Goal: Transaction & Acquisition: Book appointment/travel/reservation

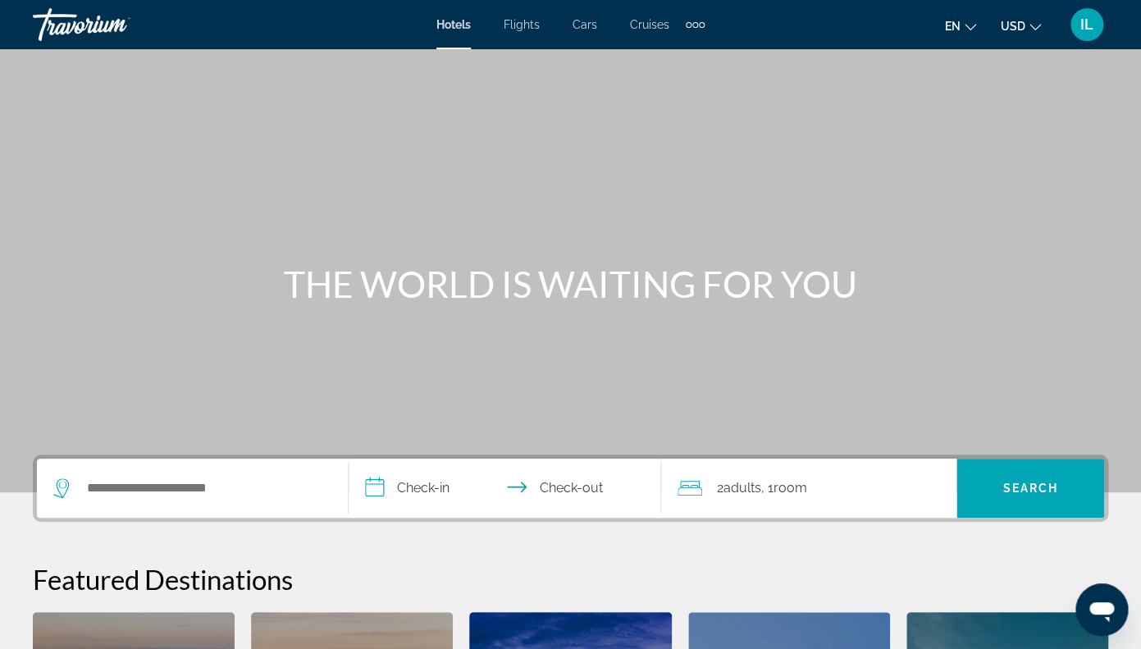
click at [1036, 29] on icon "Change currency" at bounding box center [1035, 26] width 11 height 11
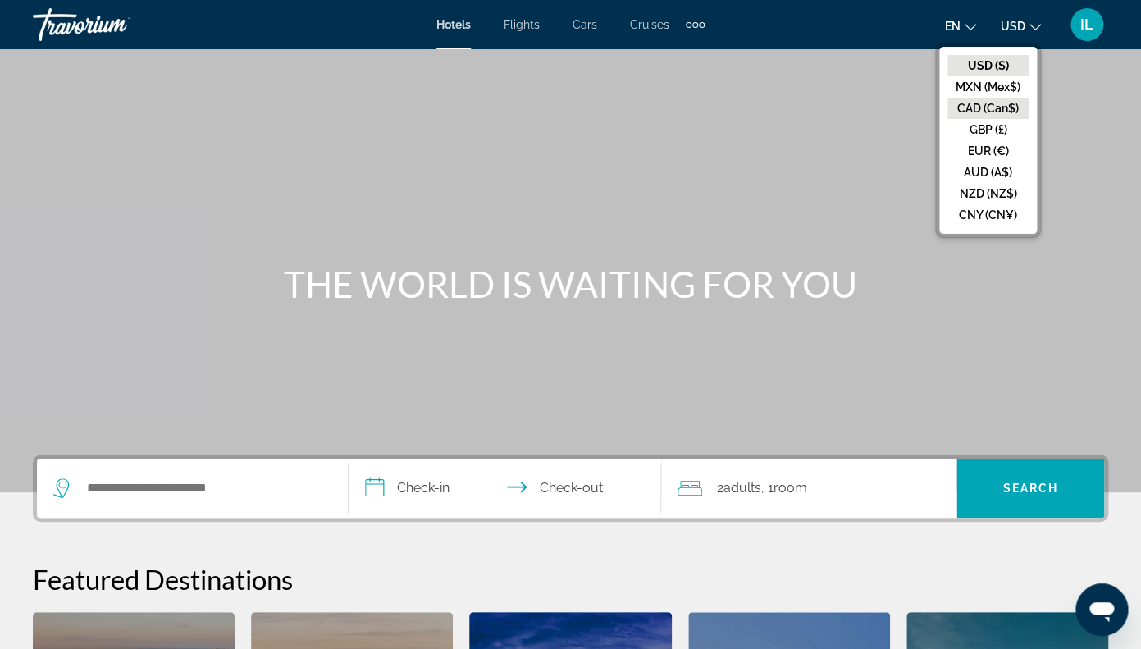
click at [989, 112] on button "CAD (Can$)" at bounding box center [988, 108] width 81 height 21
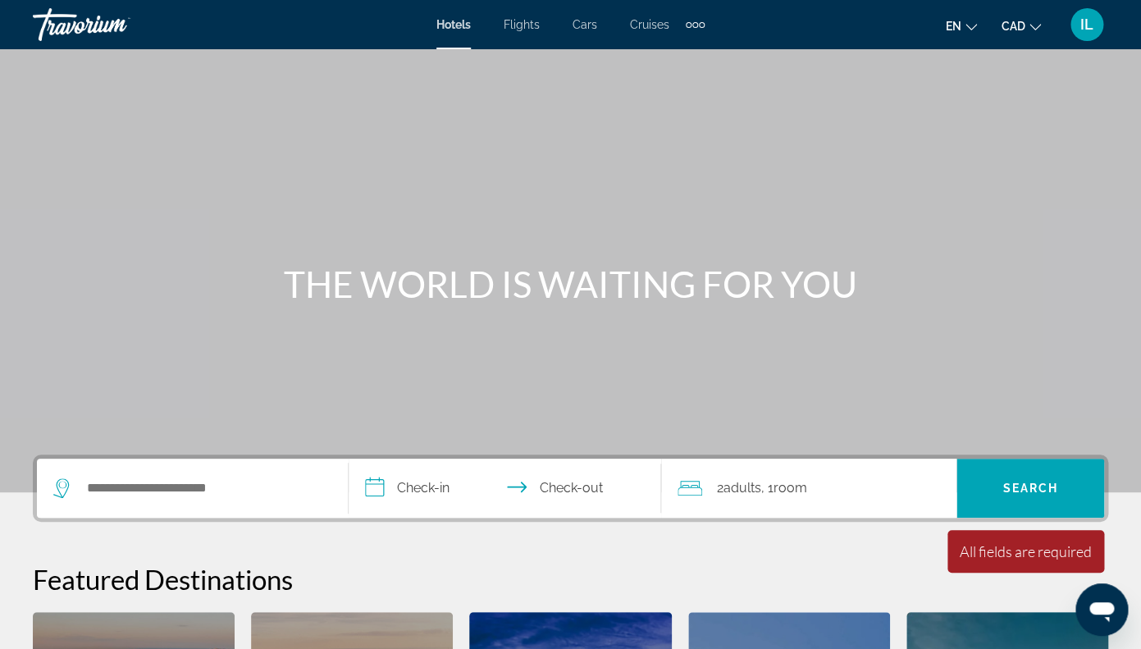
click at [976, 21] on icon "Change language" at bounding box center [971, 26] width 11 height 11
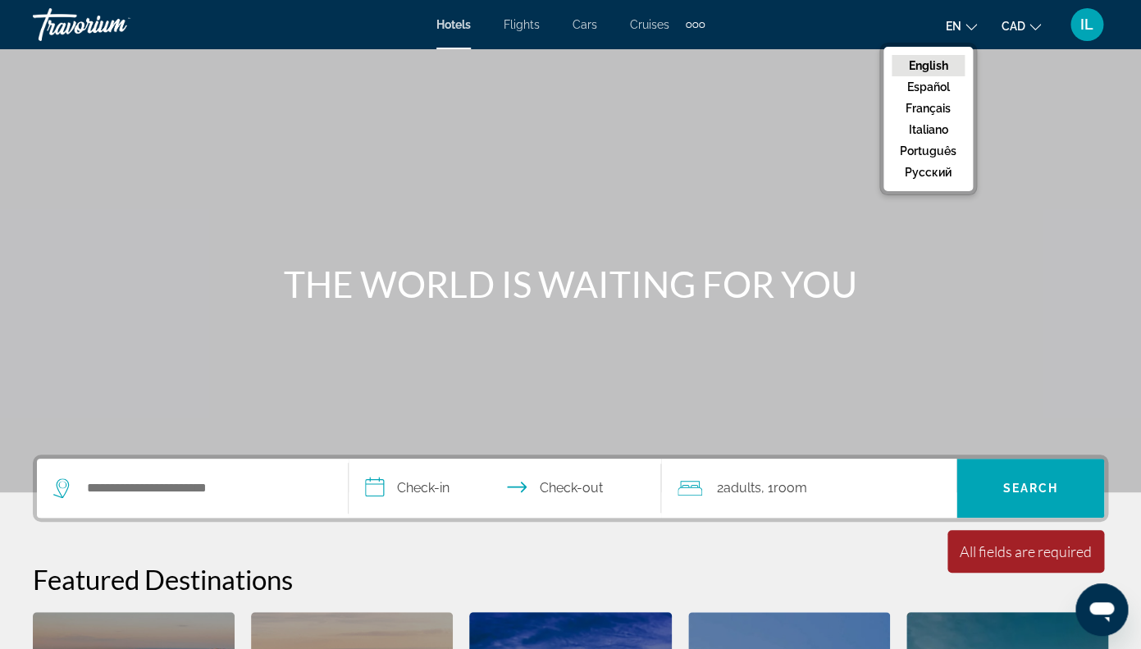
click at [975, 23] on icon "Change language" at bounding box center [971, 26] width 11 height 11
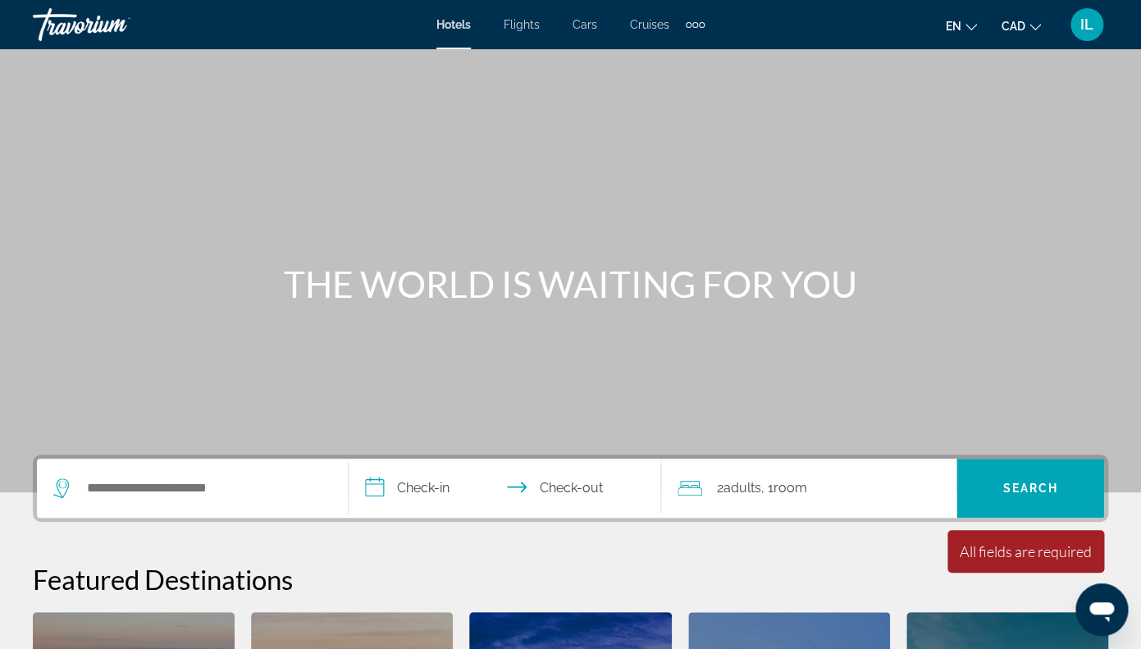
click at [647, 25] on span "Cruises" at bounding box center [649, 24] width 39 height 13
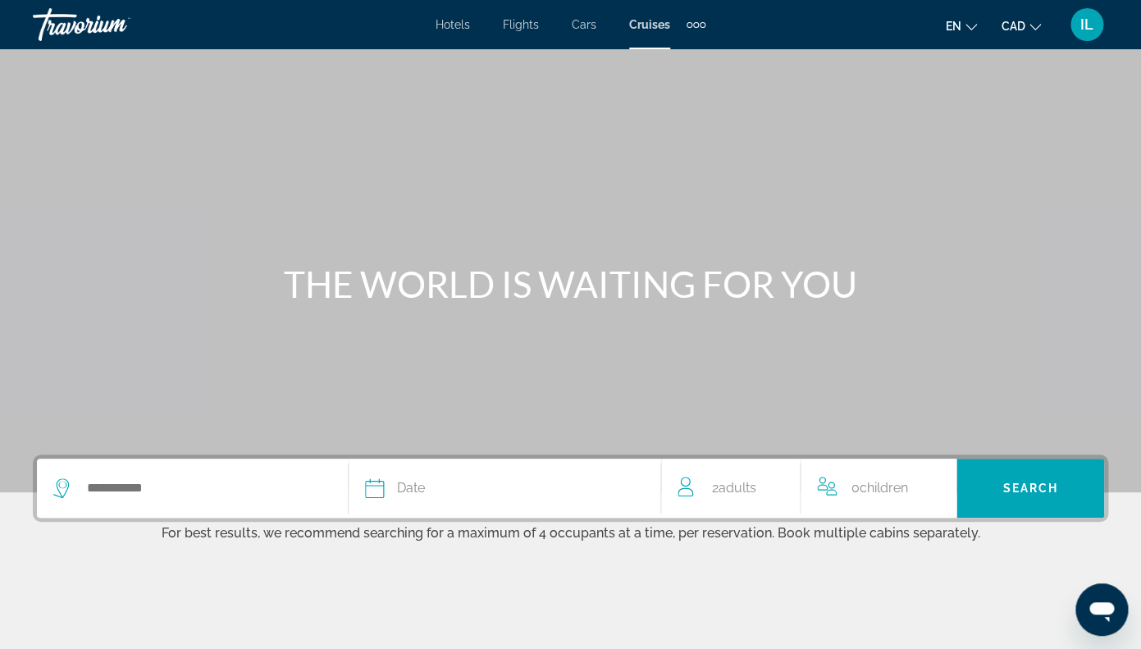
click at [1087, 24] on span "IL" at bounding box center [1087, 24] width 13 height 16
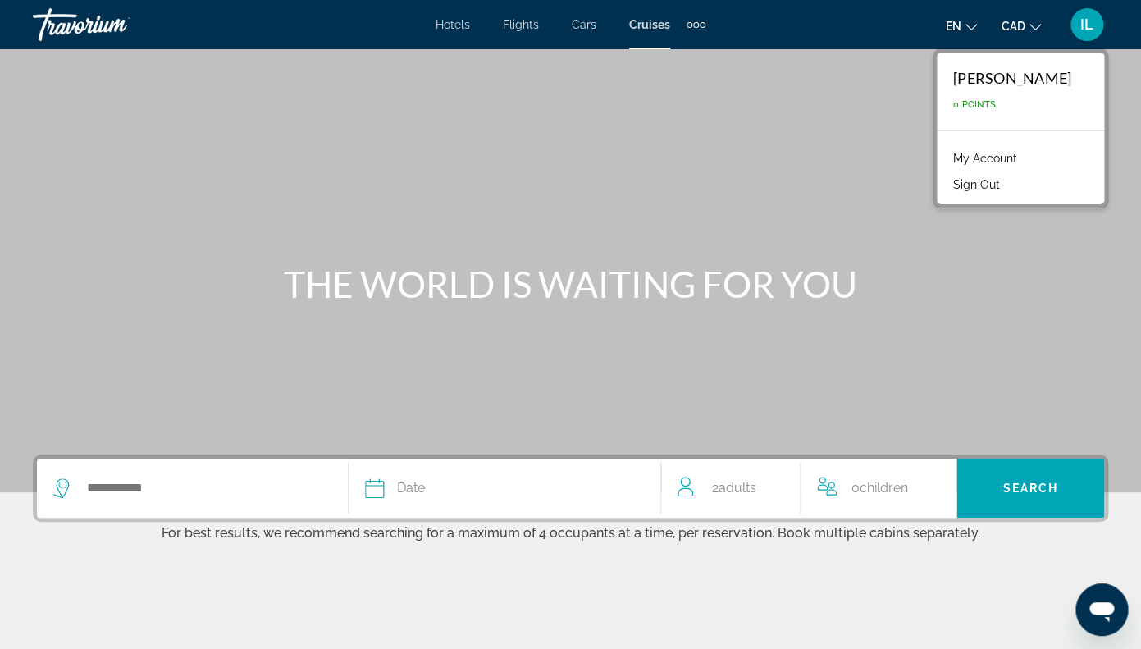
click at [970, 157] on link "My Account" at bounding box center [985, 158] width 80 height 21
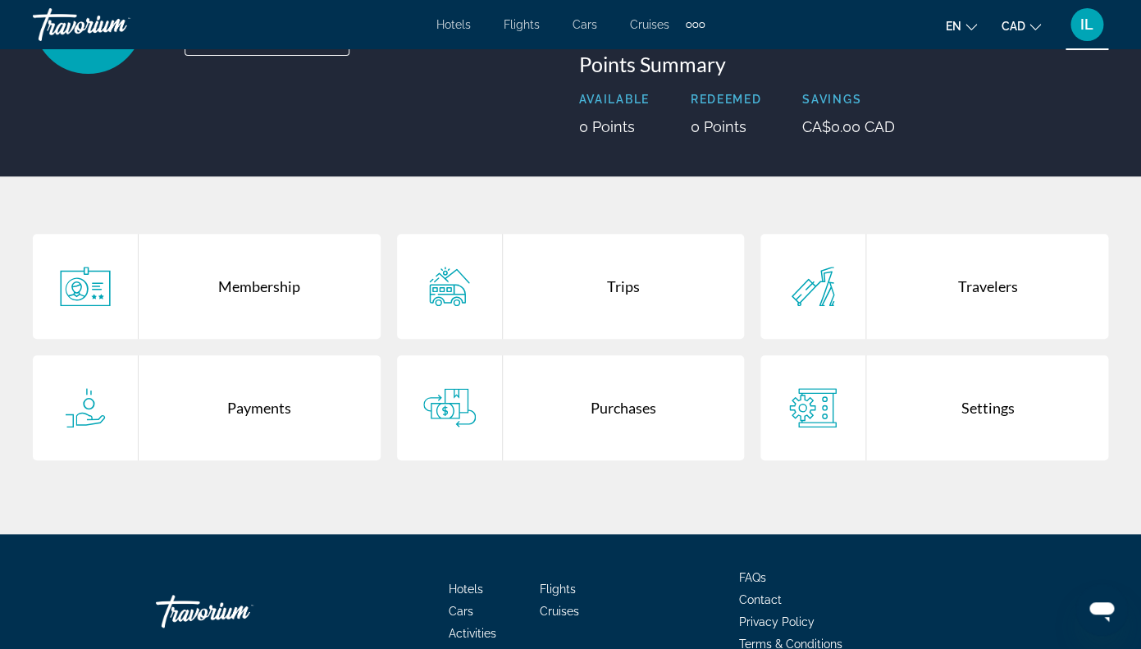
scroll to position [229, 0]
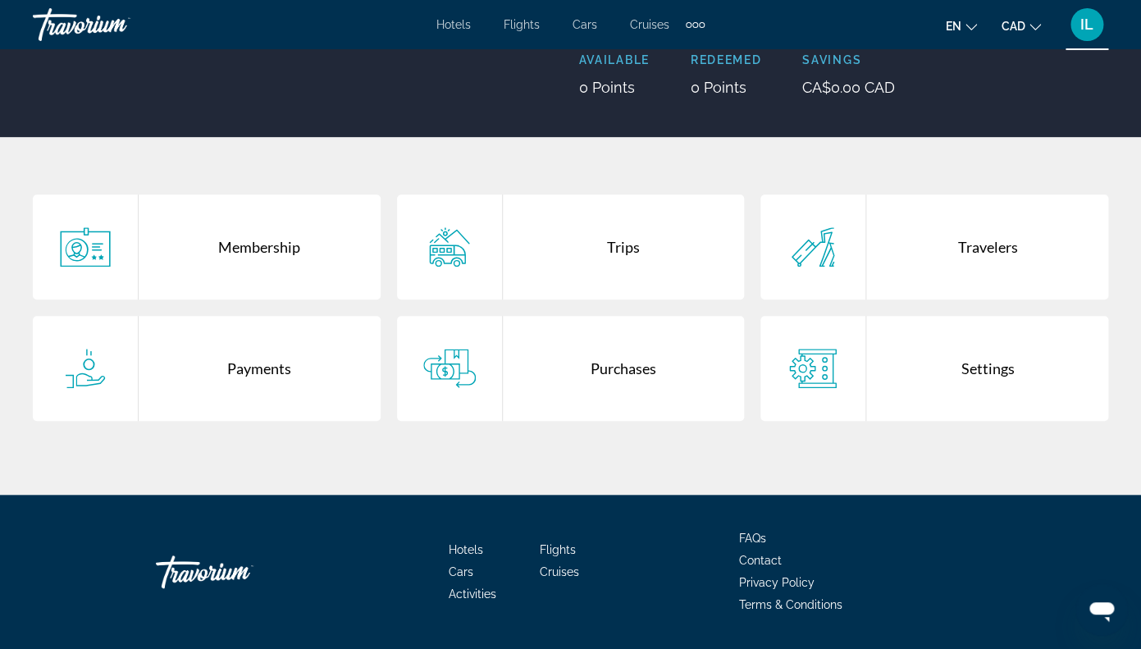
click at [807, 359] on icon "Main content" at bounding box center [813, 368] width 53 height 39
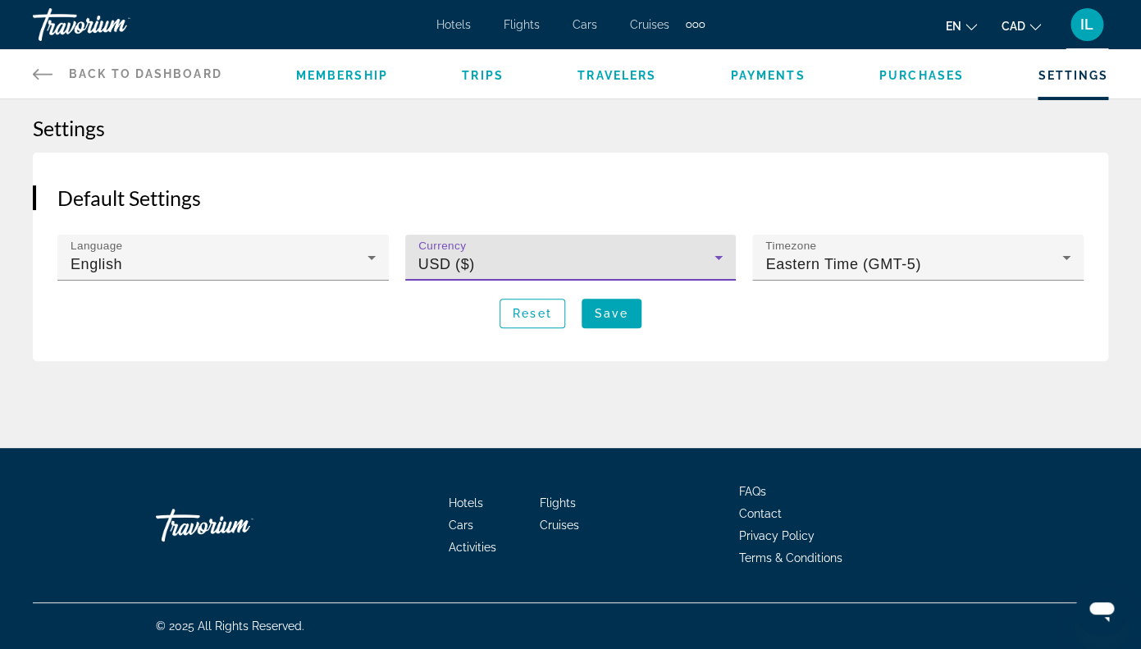
click at [718, 258] on icon "Main content" at bounding box center [719, 258] width 8 height 4
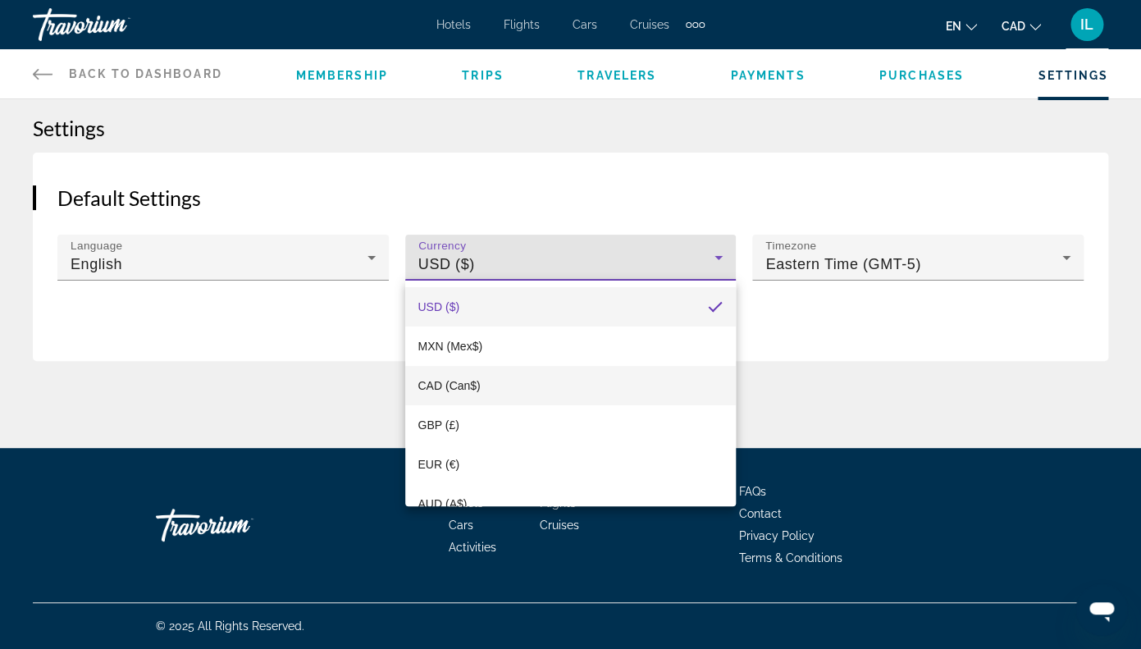
click at [561, 393] on mat-option "CAD (Can$)" at bounding box center [571, 385] width 332 height 39
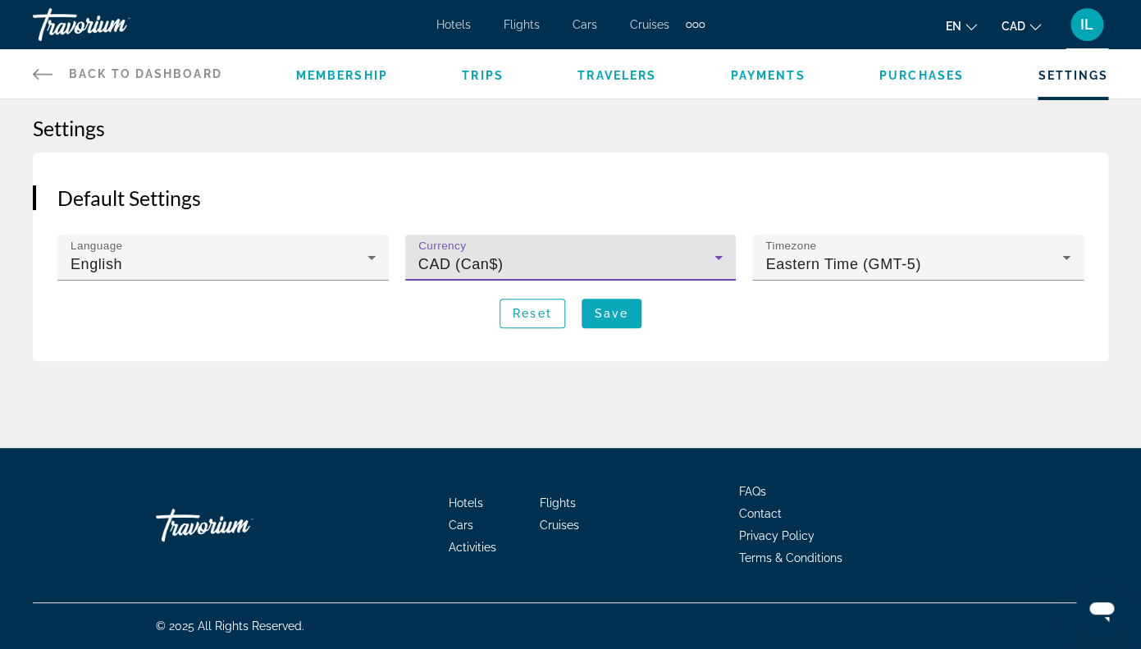
click at [622, 316] on span "Save" at bounding box center [612, 313] width 34 height 13
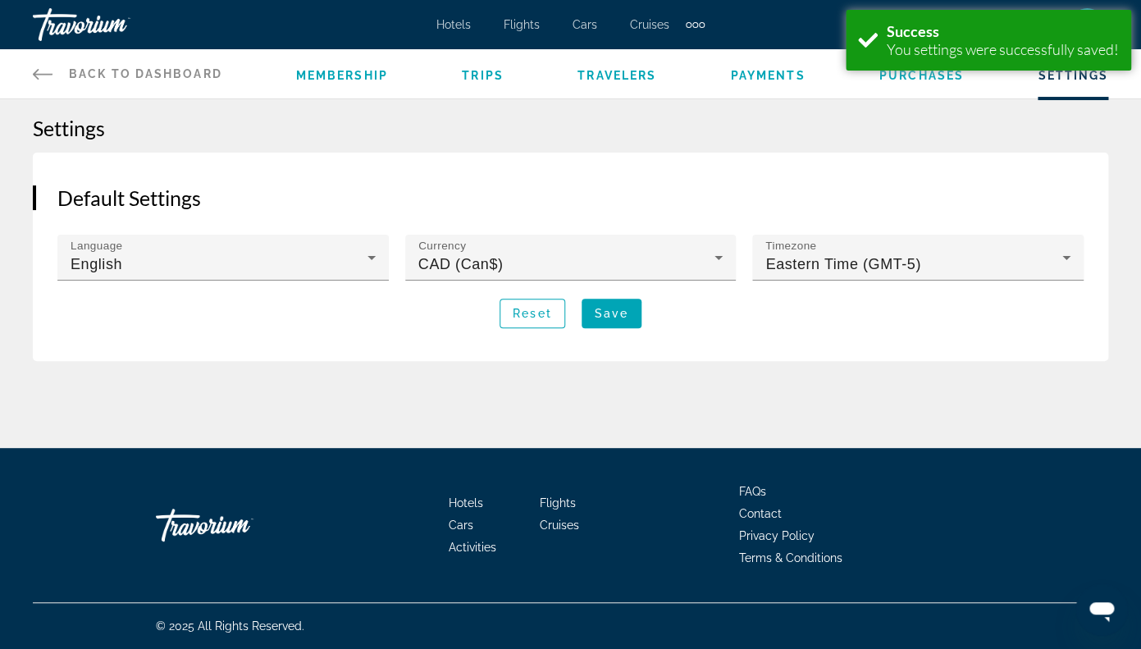
click at [645, 199] on h2 "Default Settings" at bounding box center [570, 197] width 1027 height 25
click at [646, 30] on span "Cruises" at bounding box center [649, 24] width 39 height 13
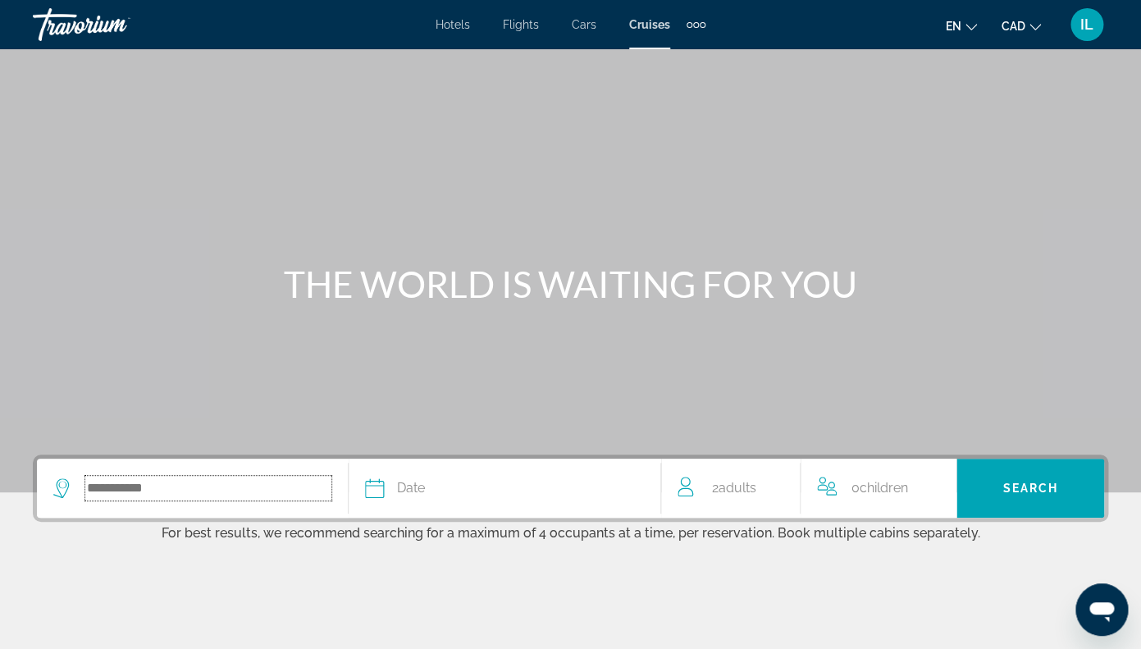
click at [108, 483] on input "Search widget" at bounding box center [208, 488] width 246 height 25
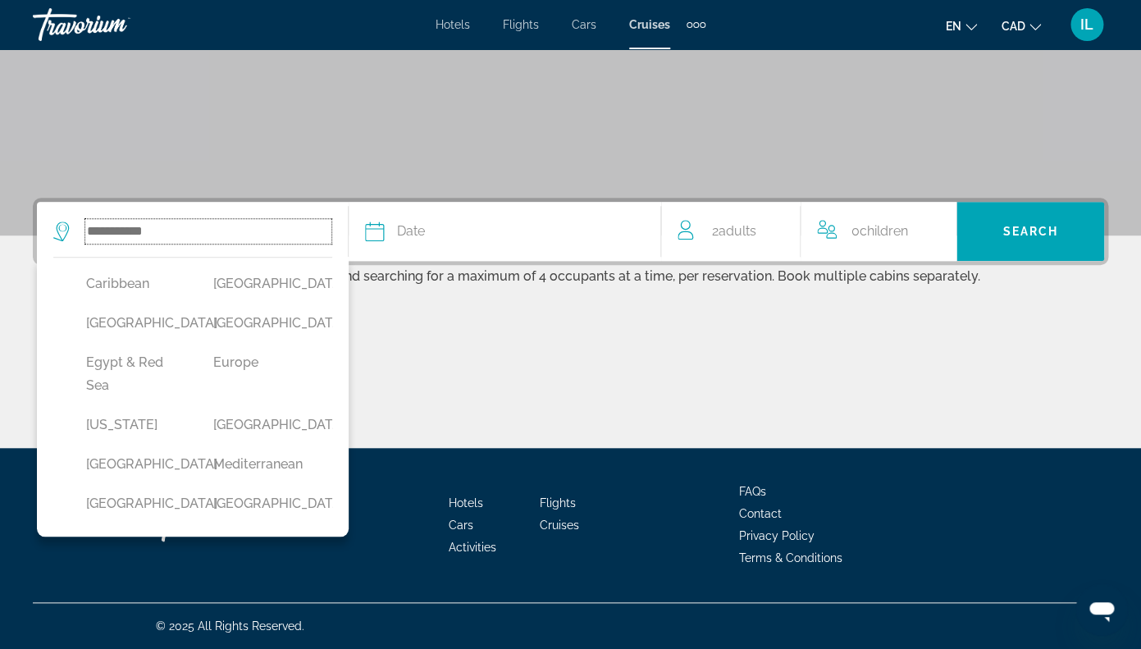
scroll to position [242, 0]
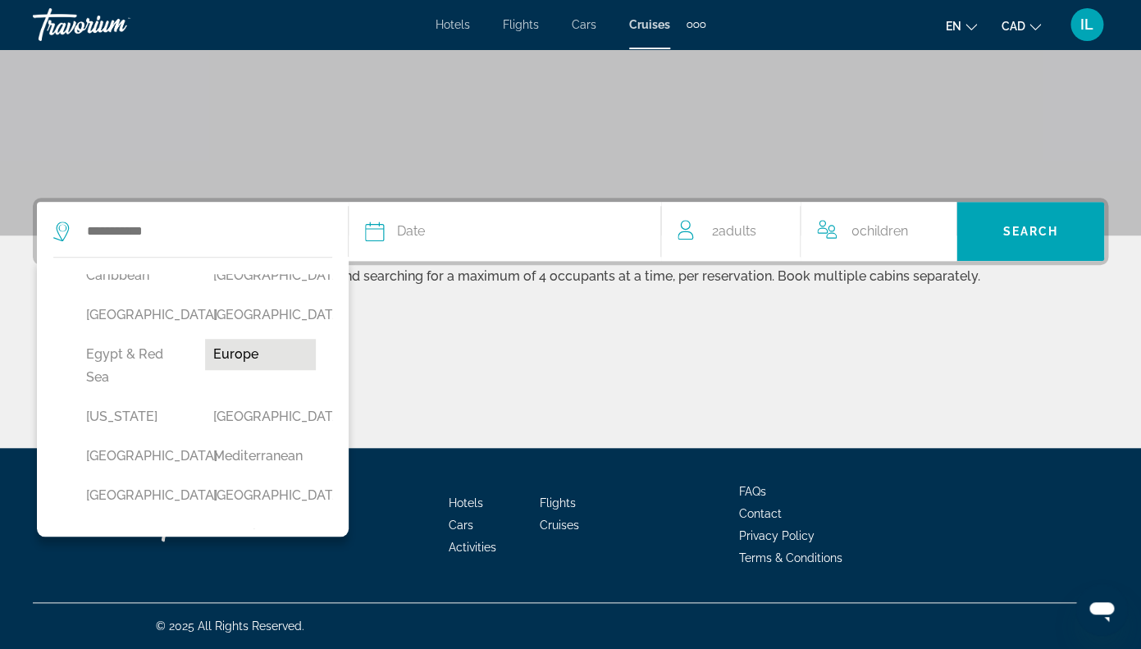
click at [243, 370] on button "Europe" at bounding box center [260, 354] width 111 height 31
type input "******"
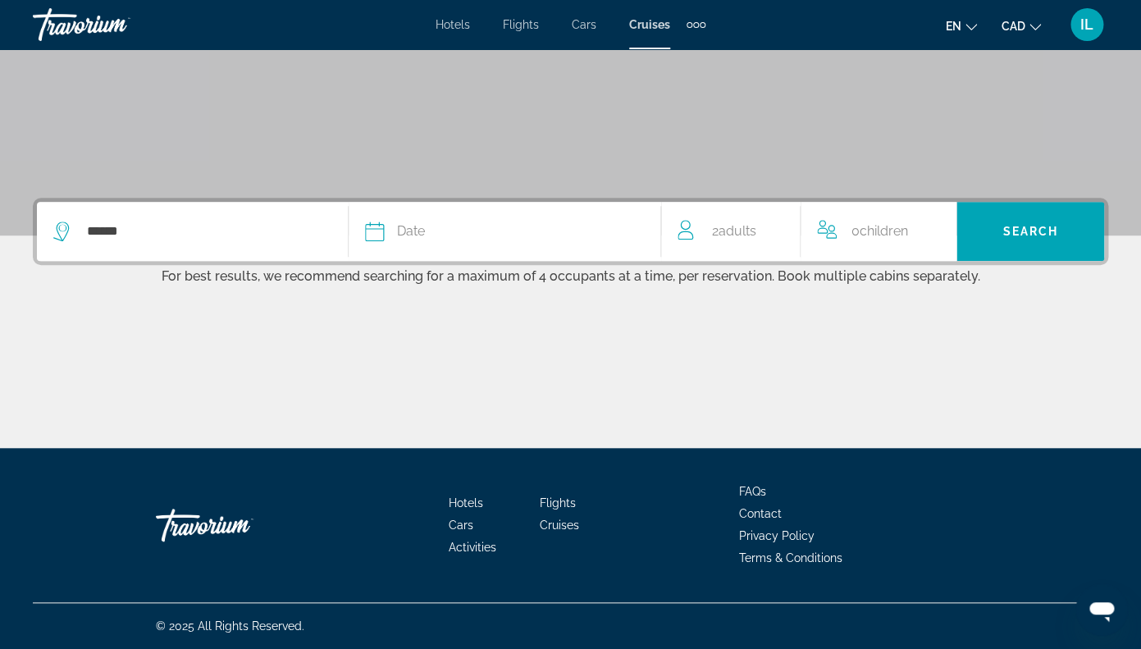
click at [464, 230] on div "Date" at bounding box center [504, 231] width 278 height 23
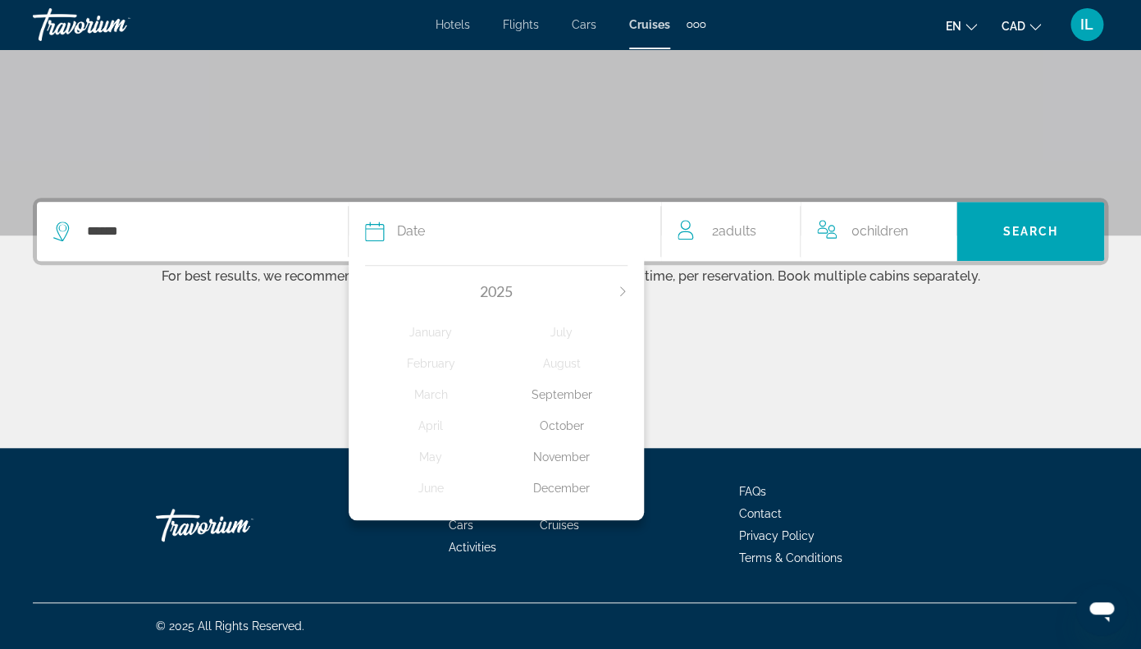
click at [623, 292] on icon "Next month" at bounding box center [623, 291] width 10 height 10
click at [579, 398] on div "September" at bounding box center [561, 395] width 131 height 30
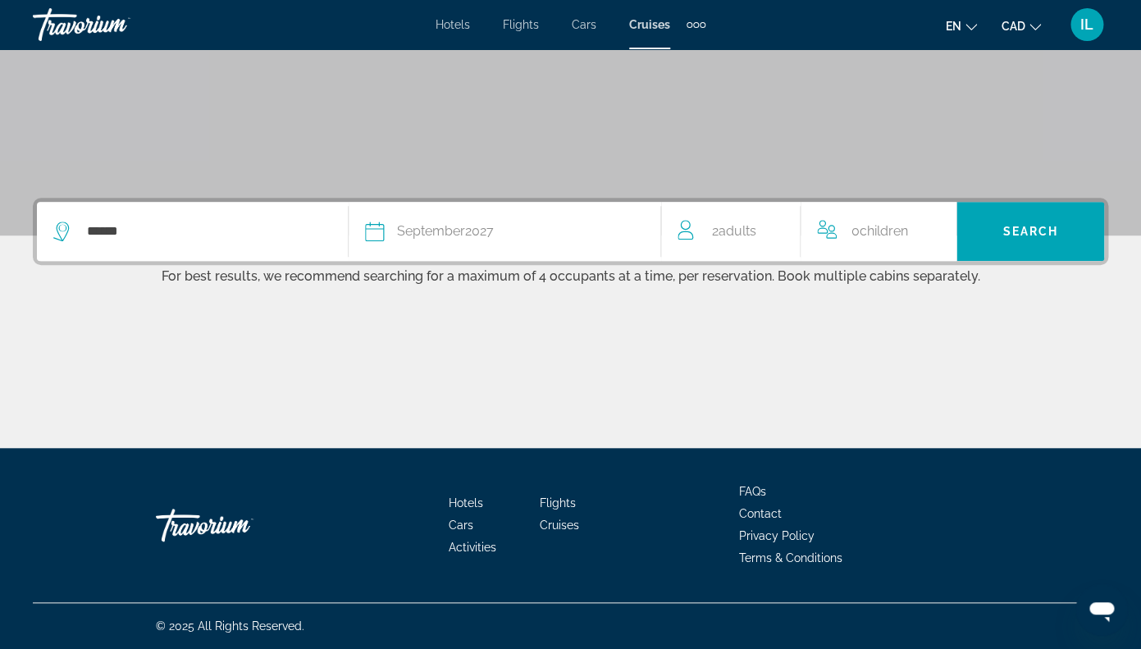
click at [590, 245] on button "Date [DATE] [DATE] February March April May June July August September October …" at bounding box center [504, 231] width 278 height 59
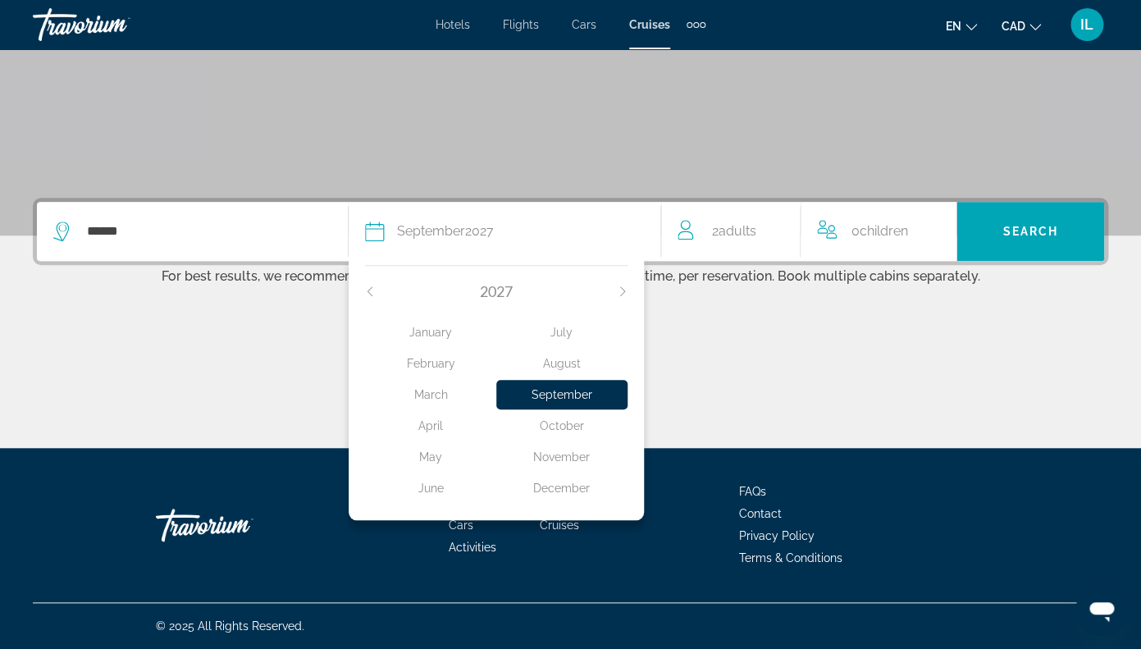
click at [716, 372] on div "Main content" at bounding box center [571, 386] width 1076 height 123
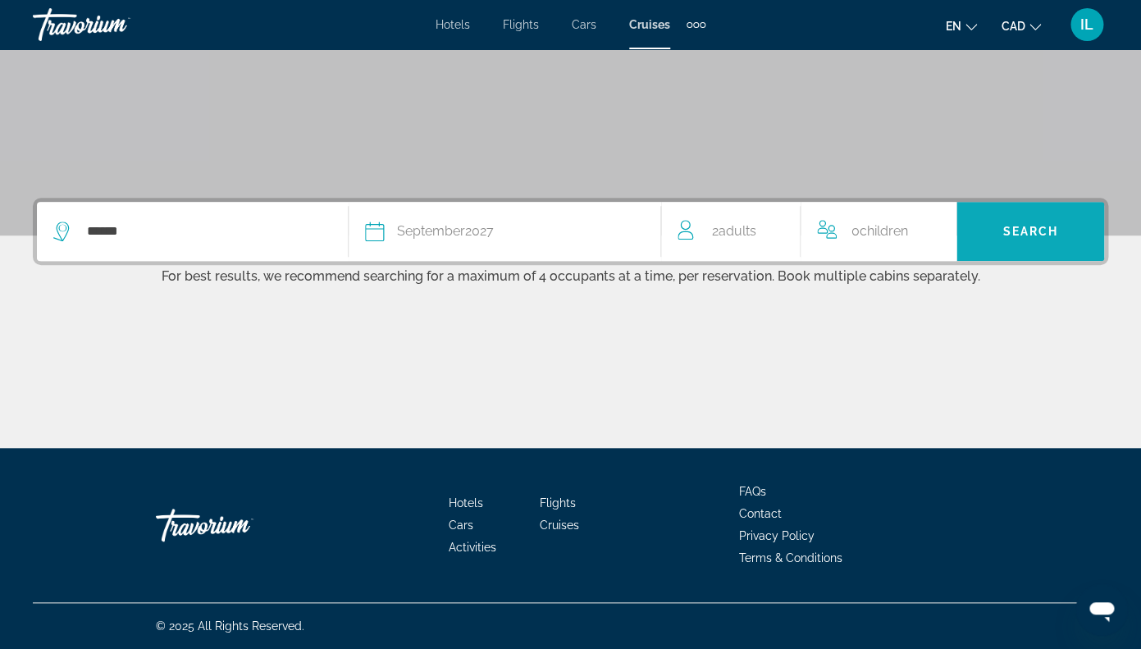
click at [1024, 231] on span "Search" at bounding box center [1031, 231] width 56 height 13
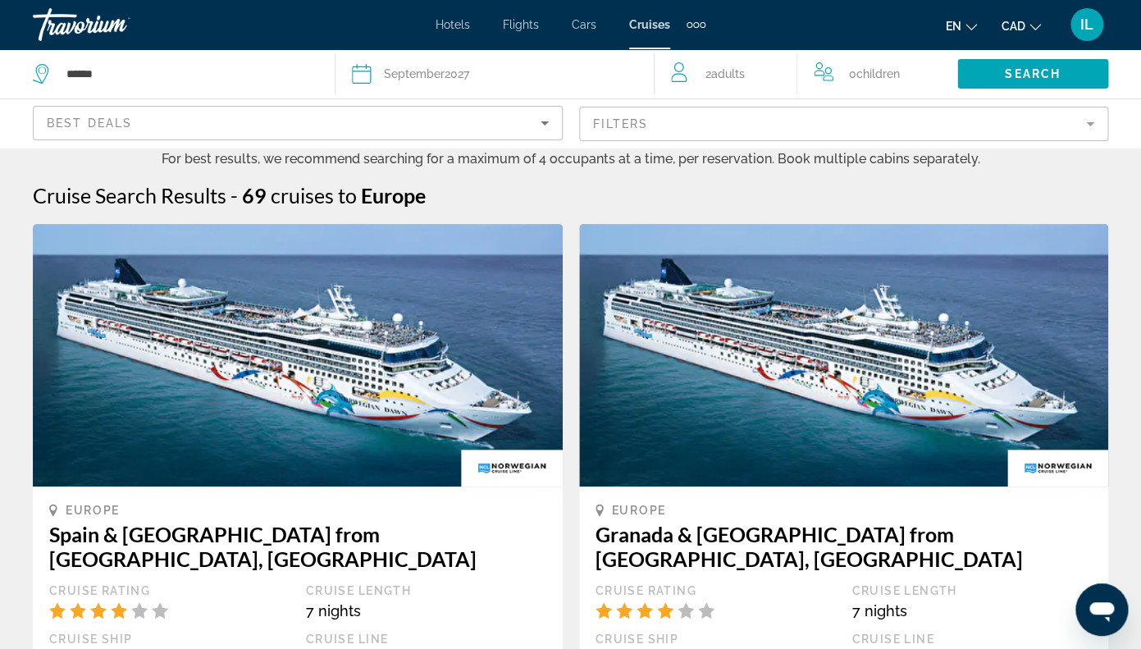
click at [1090, 130] on mat-form-field "Filters" at bounding box center [844, 124] width 530 height 34
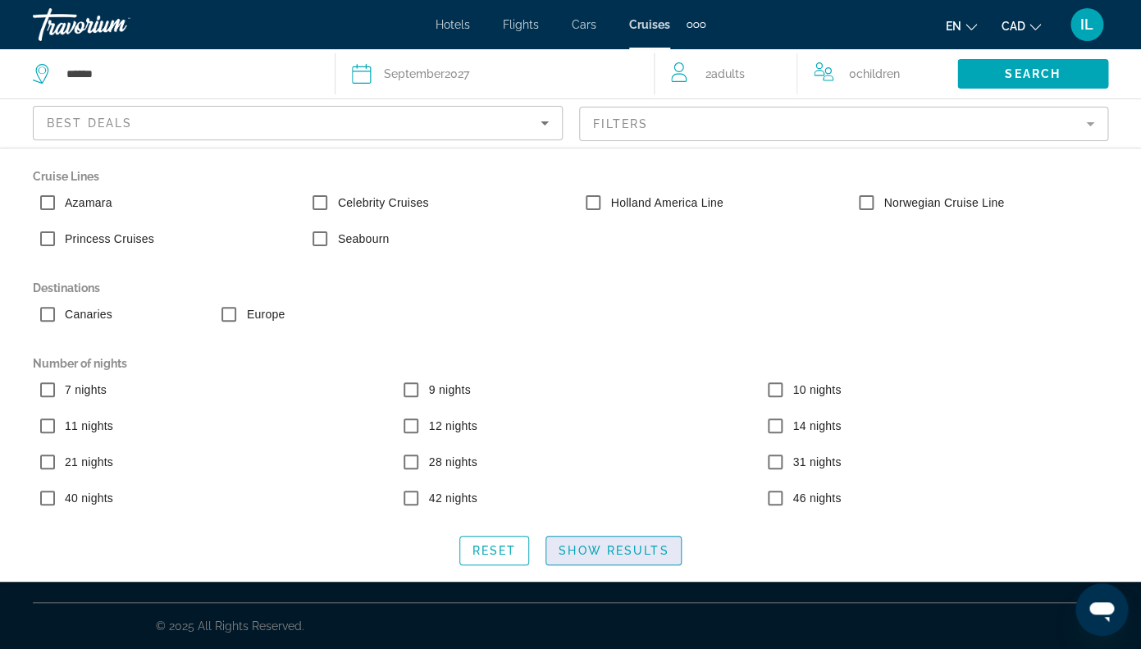
click at [592, 552] on span "Show Results" at bounding box center [614, 550] width 110 height 13
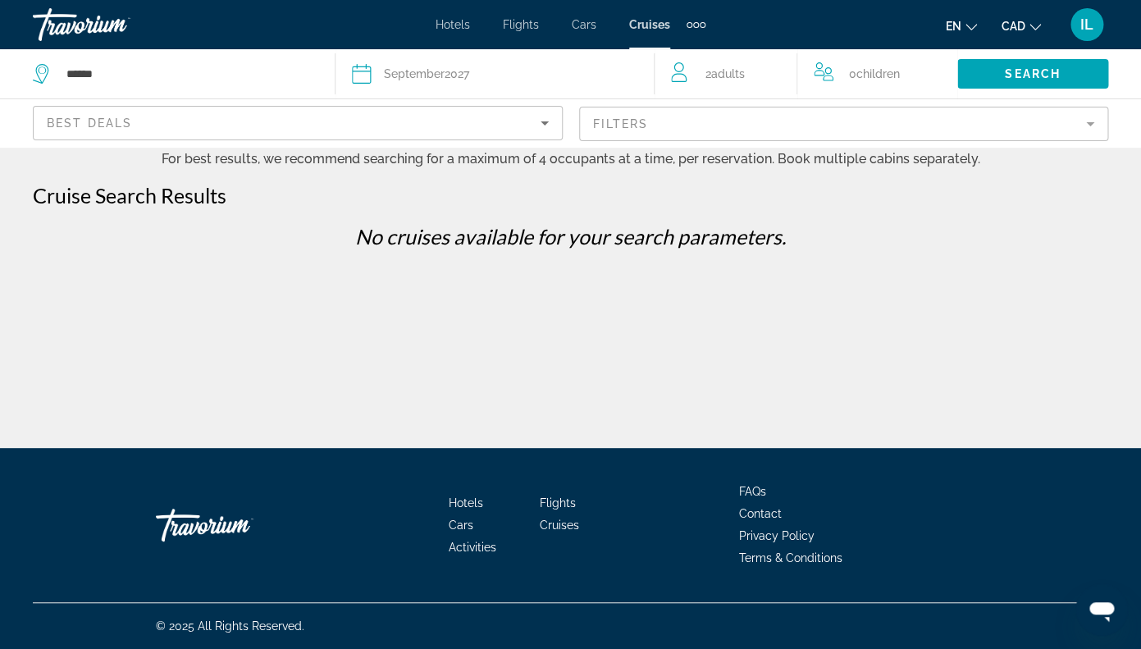
click at [478, 76] on div "Date [DATE]" at bounding box center [495, 73] width 286 height 23
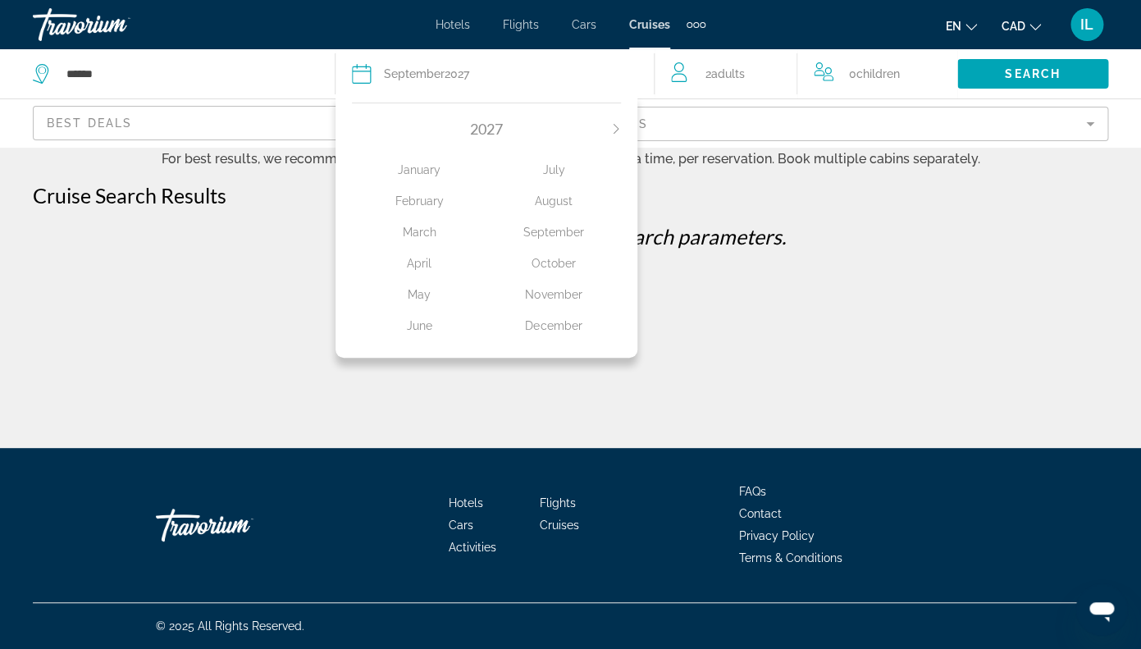
click at [484, 126] on span "2027" at bounding box center [486, 129] width 33 height 18
click at [385, 74] on span "September" at bounding box center [414, 73] width 61 height 13
click at [420, 167] on div "January" at bounding box center [419, 170] width 135 height 30
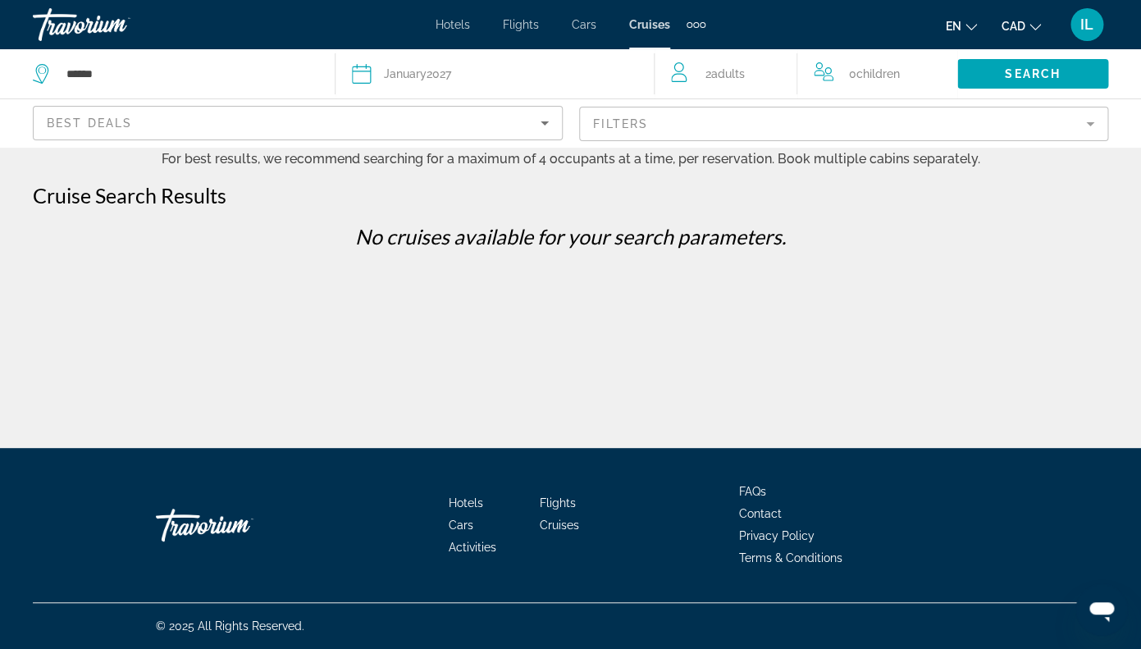
click at [477, 88] on button "Date [DATE] [DATE] February March April May June July August September October …" at bounding box center [495, 73] width 286 height 49
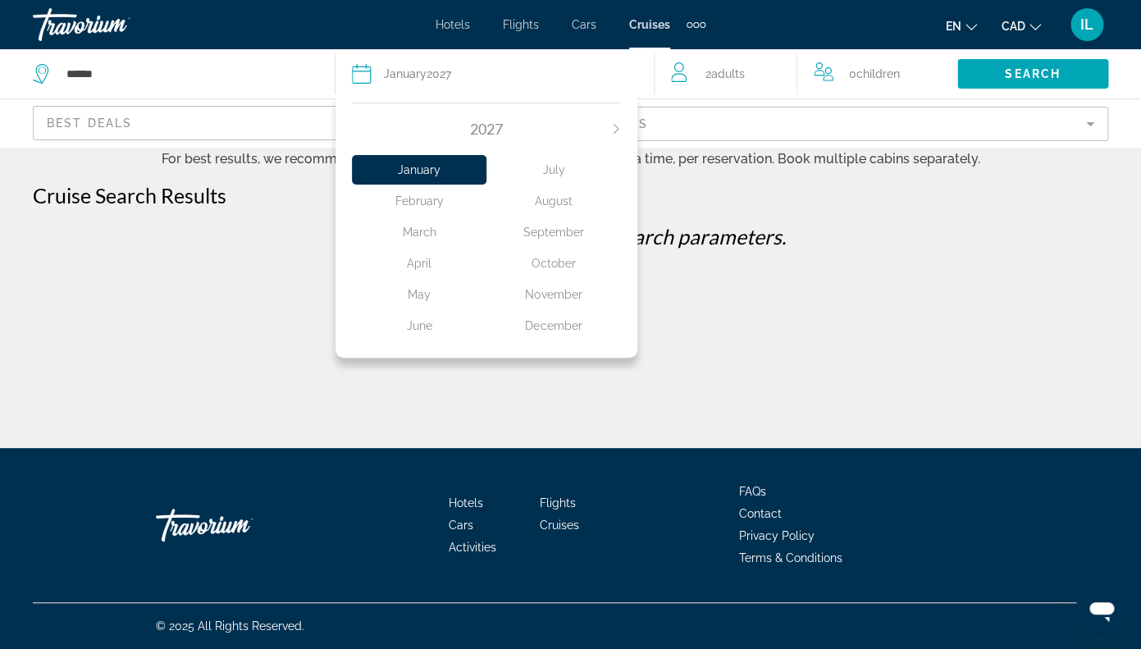
click at [493, 134] on span "2027" at bounding box center [486, 129] width 33 height 18
click at [620, 126] on icon "Next month" at bounding box center [616, 129] width 10 height 10
click at [359, 130] on icon "Previous month" at bounding box center [357, 129] width 10 height 10
click at [560, 262] on div "October" at bounding box center [554, 264] width 135 height 30
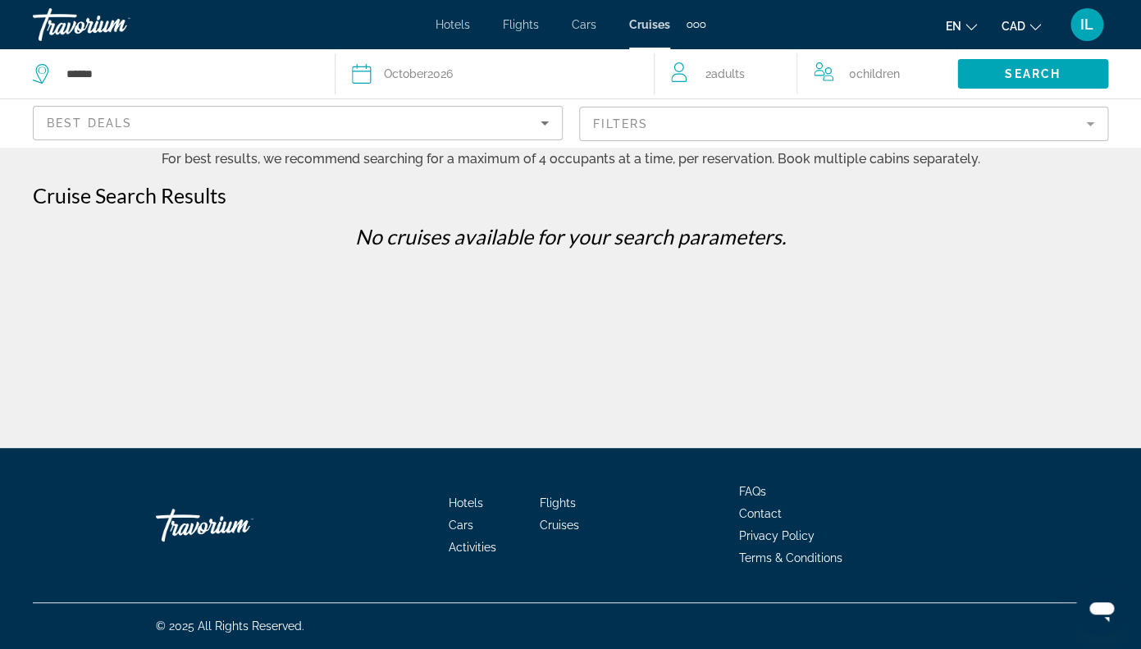
click at [1090, 125] on mat-form-field "Filters" at bounding box center [844, 124] width 530 height 34
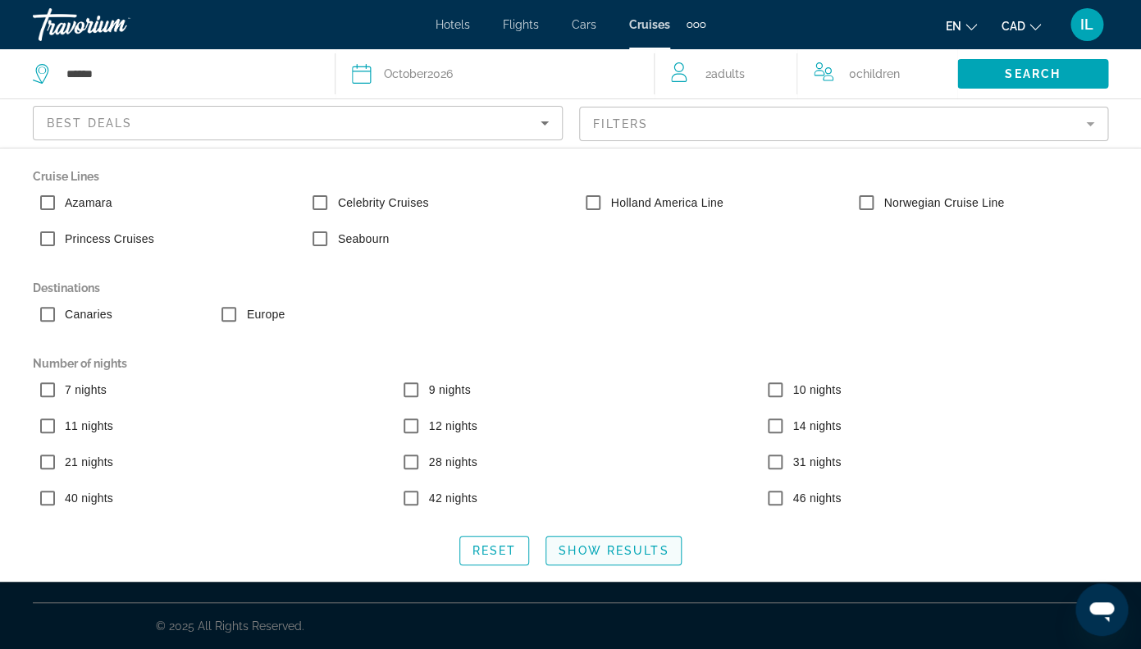
click at [633, 558] on span "Search widget" at bounding box center [614, 550] width 135 height 39
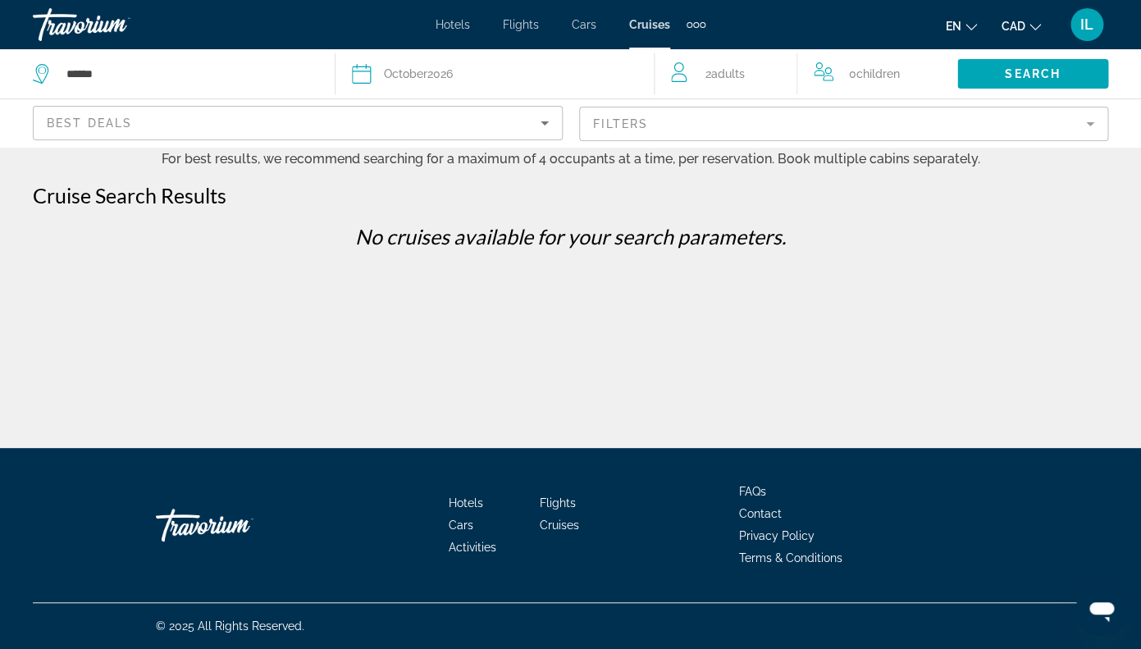
click at [650, 25] on span "Cruises" at bounding box center [649, 24] width 41 height 13
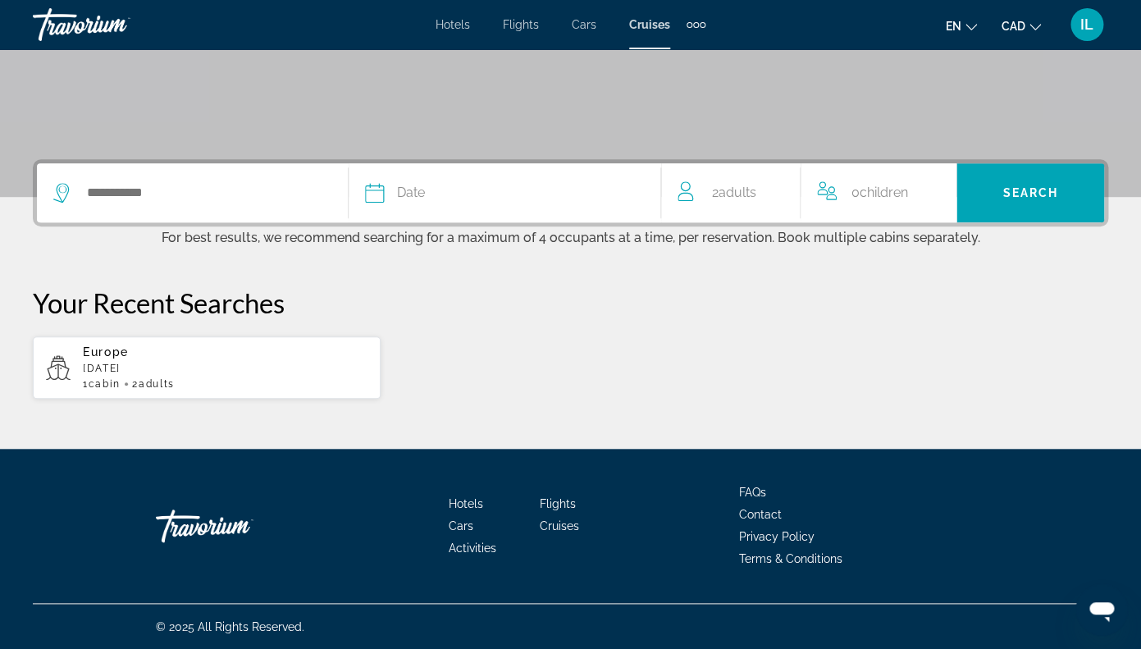
scroll to position [296, 0]
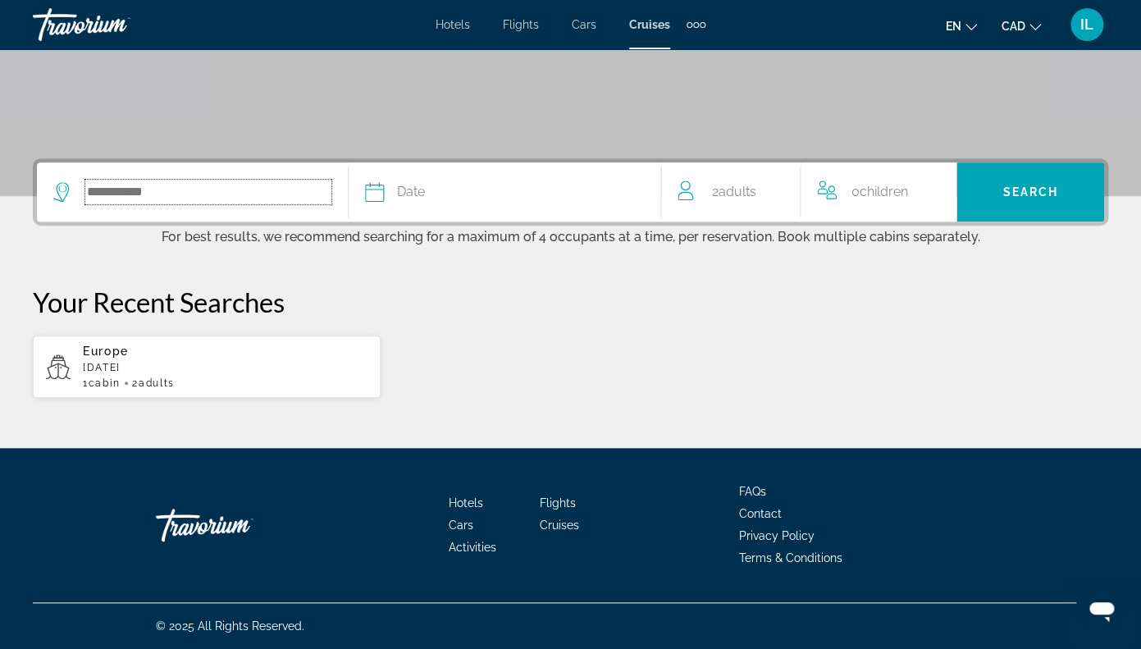
click at [172, 189] on input "Search widget" at bounding box center [208, 192] width 246 height 25
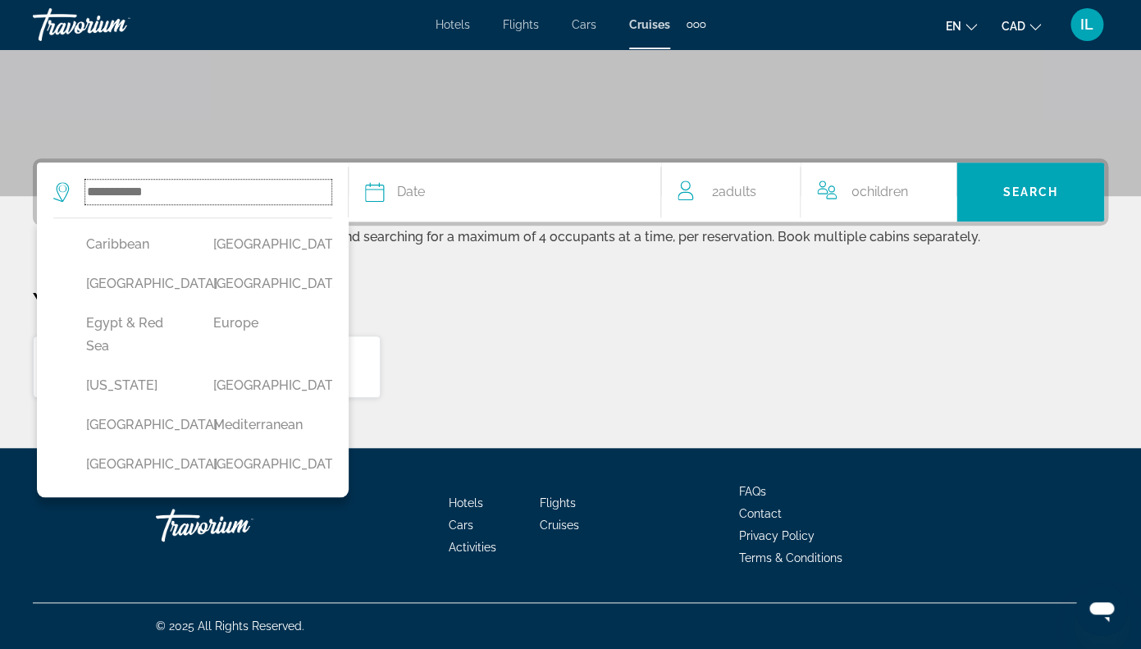
scroll to position [236, 0]
click at [243, 336] on button "Europe" at bounding box center [260, 320] width 111 height 31
type input "******"
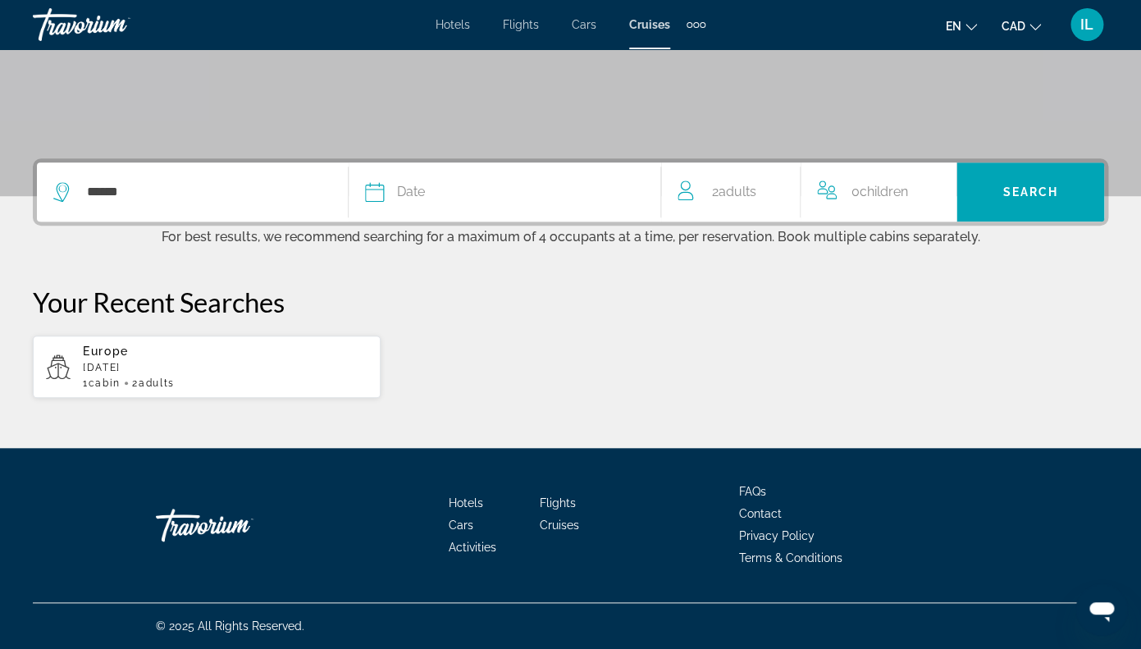
click at [461, 348] on div "Europe [DATE] 1 cabin 2 Adult Adults" at bounding box center [571, 367] width 1076 height 64
click at [446, 199] on div "Date" at bounding box center [504, 192] width 278 height 23
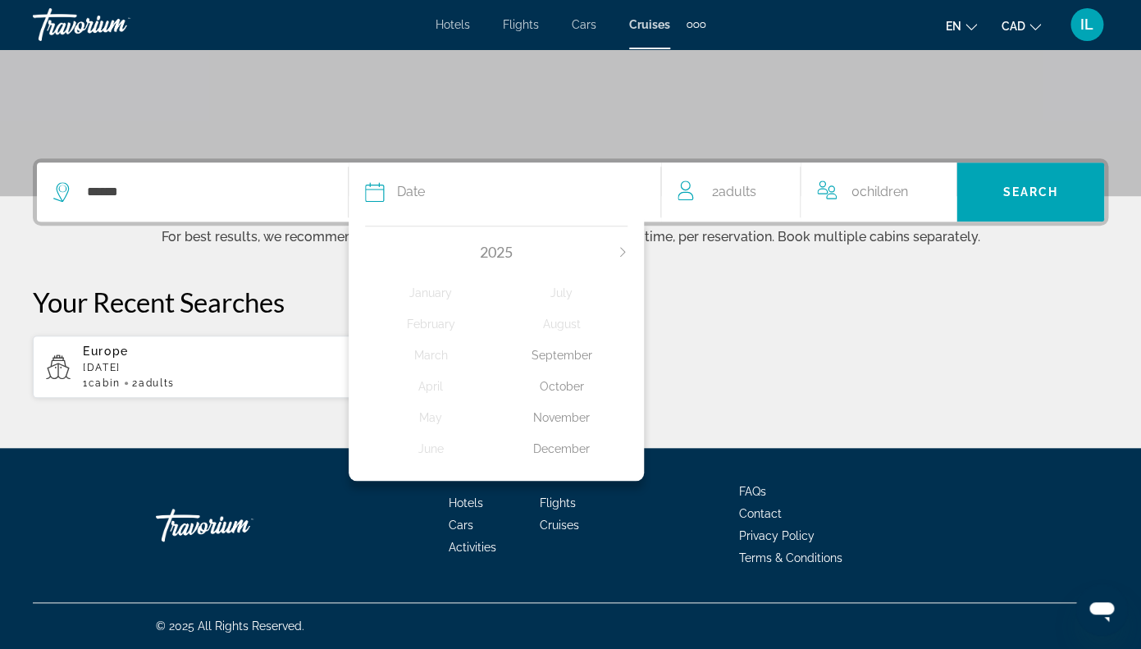
click at [803, 423] on div "THE WORLD IS WAITING FOR YOU ****** Date [DATE] February March April May June J…" at bounding box center [570, 100] width 1141 height 695
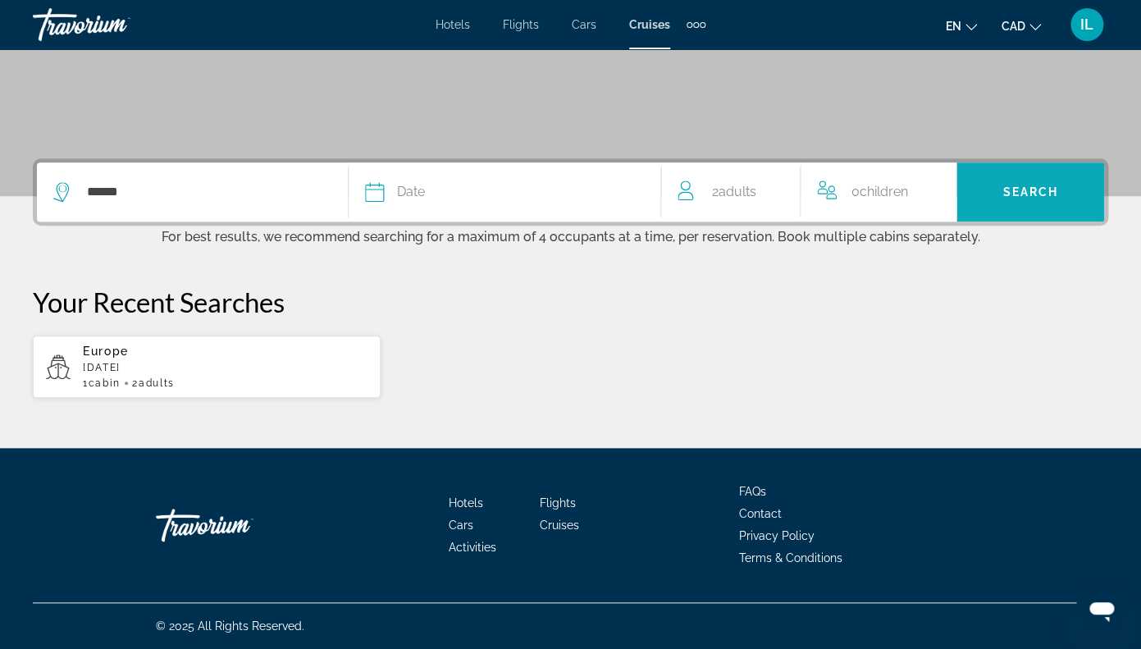
click at [1045, 199] on span "Search widget" at bounding box center [1031, 191] width 148 height 39
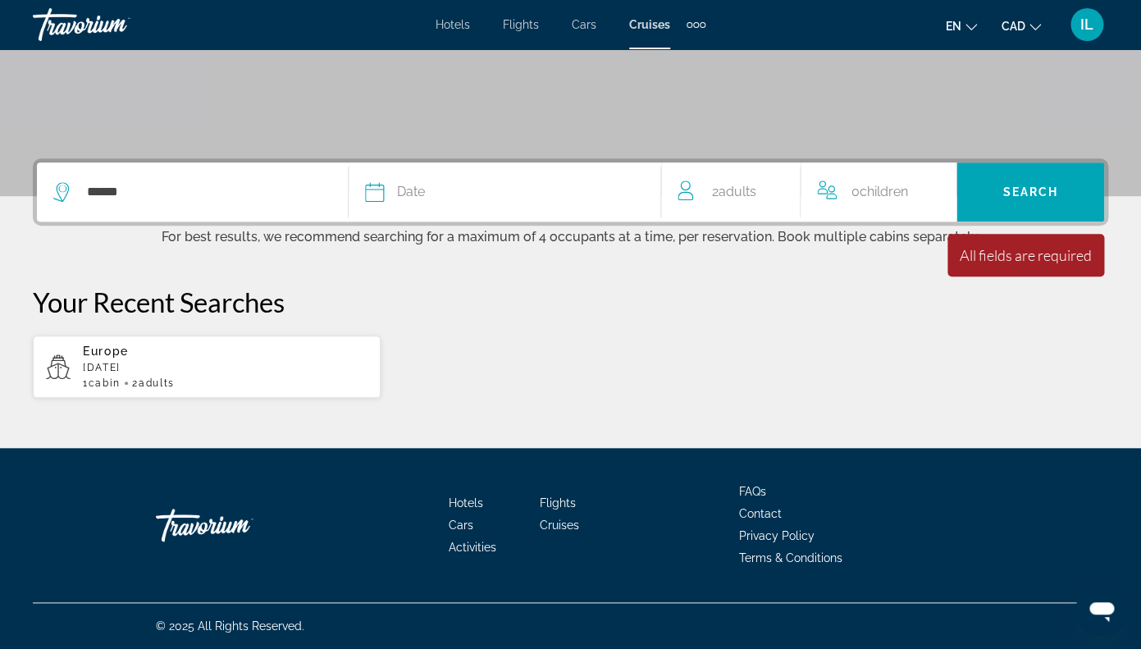
click at [495, 204] on button "Date [DATE] February March April May June July August September October Novembe…" at bounding box center [504, 191] width 278 height 59
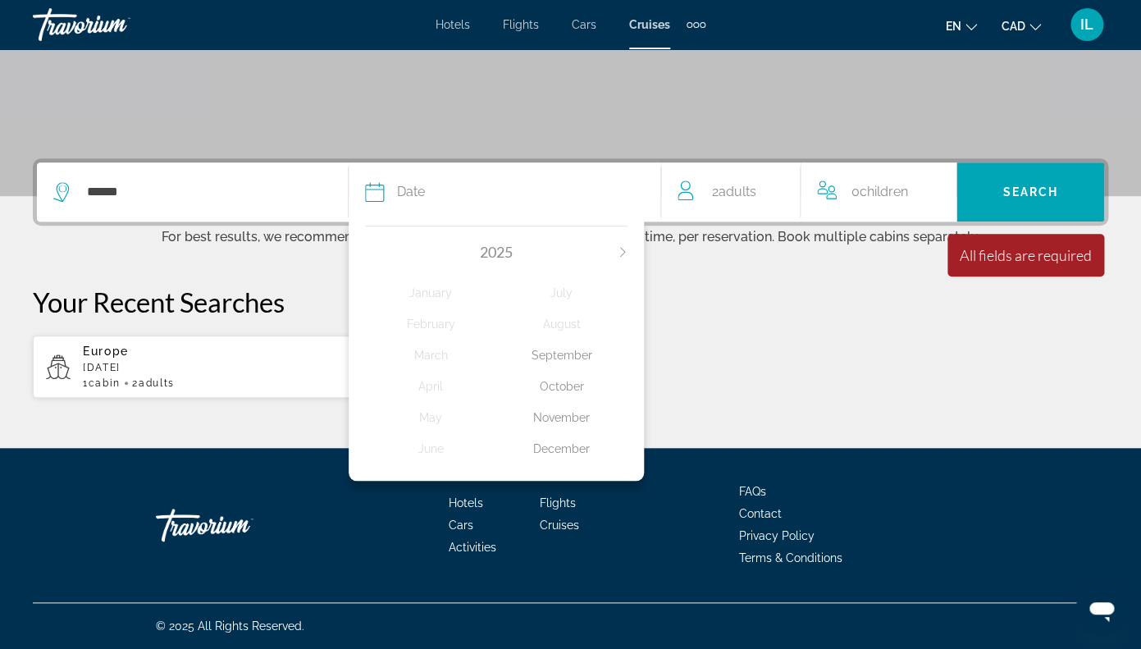
drag, startPoint x: 552, startPoint y: 357, endPoint x: 566, endPoint y: 432, distance: 76.8
click at [566, 436] on div "July August September October November December" at bounding box center [561, 370] width 131 height 187
click at [622, 254] on icon "Next month" at bounding box center [623, 252] width 10 height 10
click at [553, 355] on div "September" at bounding box center [561, 356] width 131 height 30
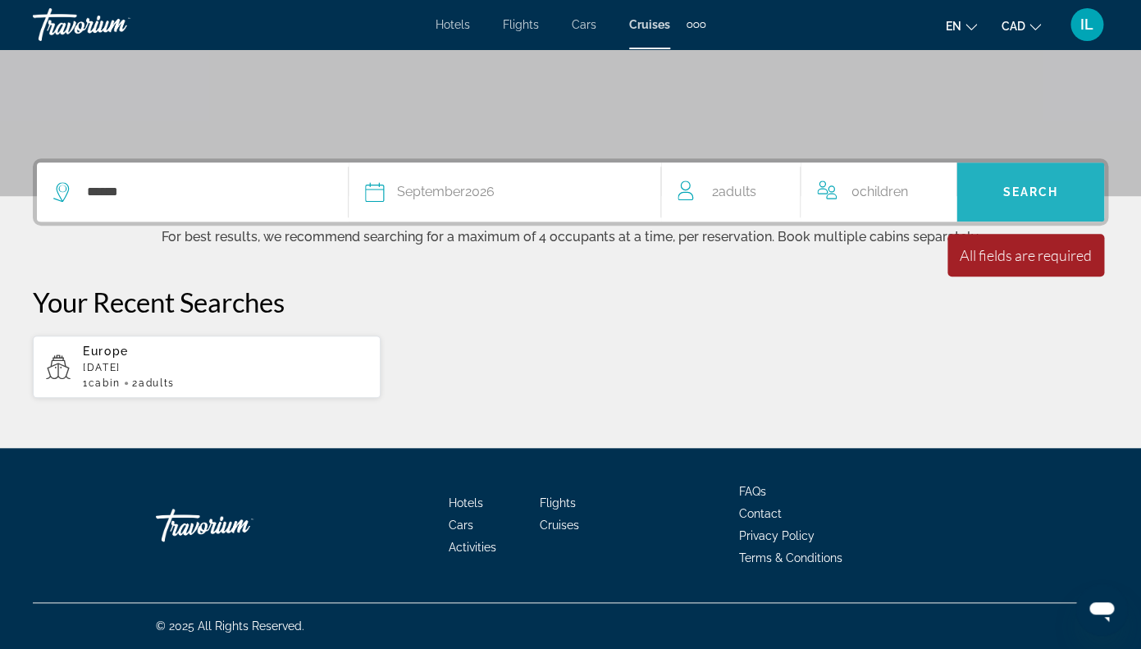
click at [1032, 216] on span "Search widget" at bounding box center [1031, 191] width 148 height 59
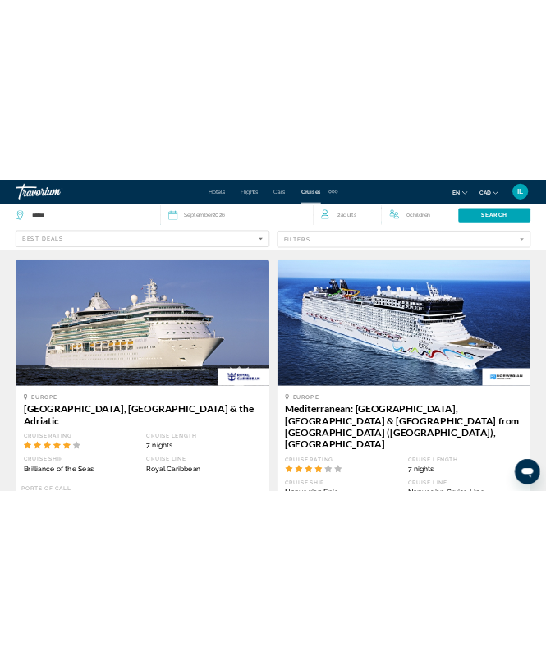
scroll to position [1540, 0]
